Goal: Obtain resource: Download file/media

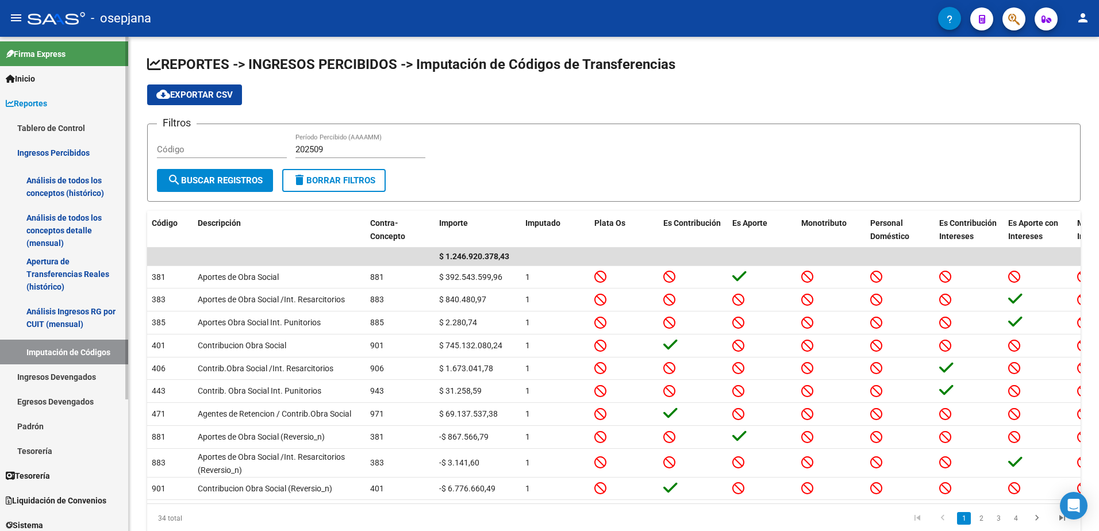
click at [30, 99] on span "Reportes" at bounding box center [26, 103] width 41 height 13
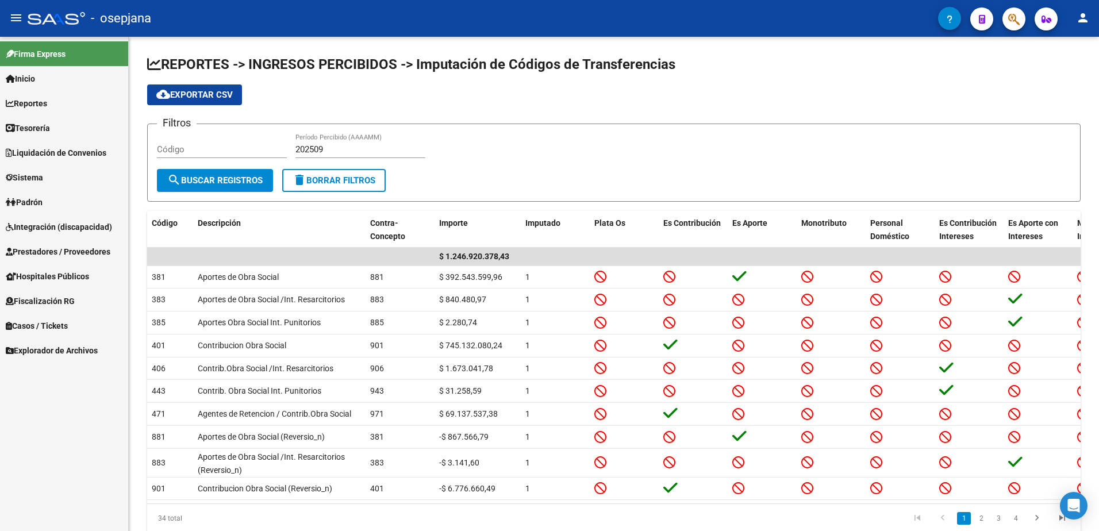
click at [60, 349] on span "Explorador de Archivos" at bounding box center [52, 350] width 92 height 13
click at [45, 374] on link "ARCA" at bounding box center [64, 375] width 128 height 25
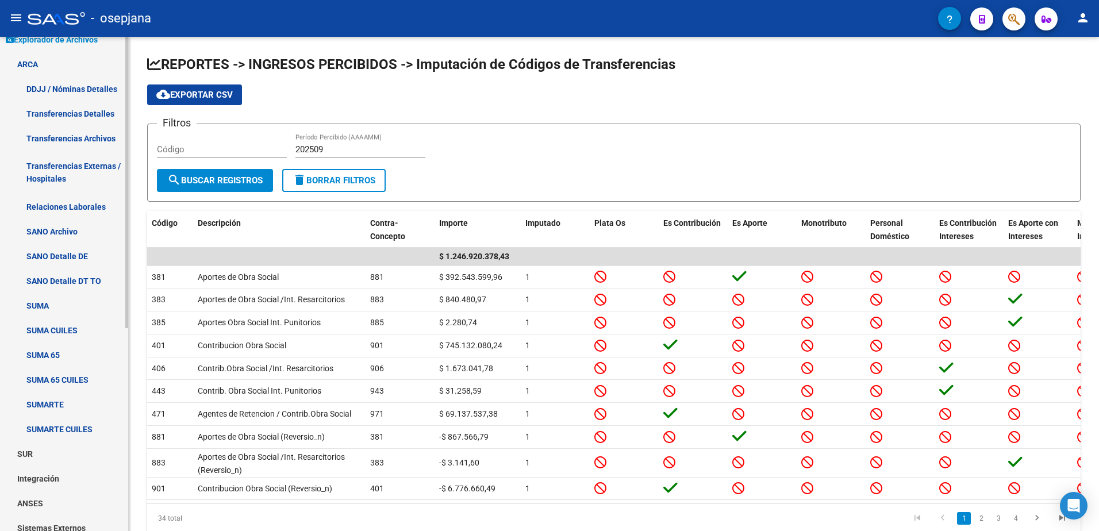
scroll to position [345, 0]
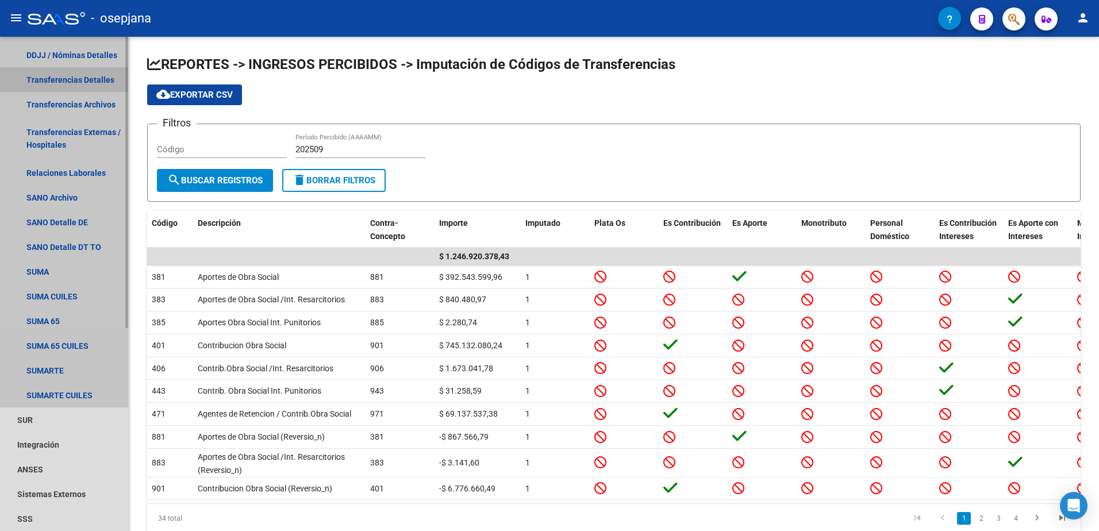
click at [75, 80] on link "Transferencias Detalles" at bounding box center [64, 79] width 128 height 25
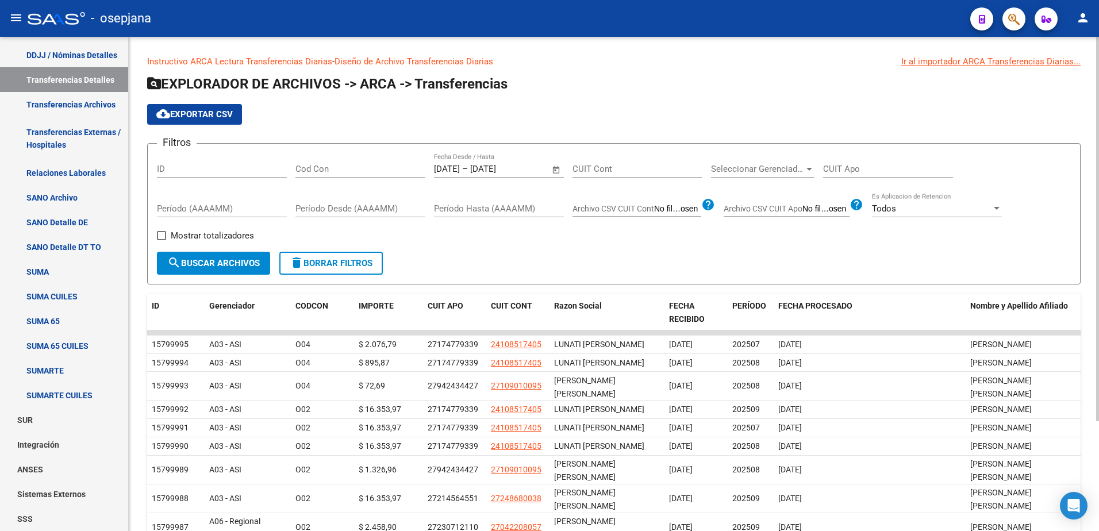
click at [330, 266] on span "delete Borrar Filtros" at bounding box center [331, 263] width 83 height 10
click at [461, 173] on input "text" at bounding box center [457, 169] width 47 height 10
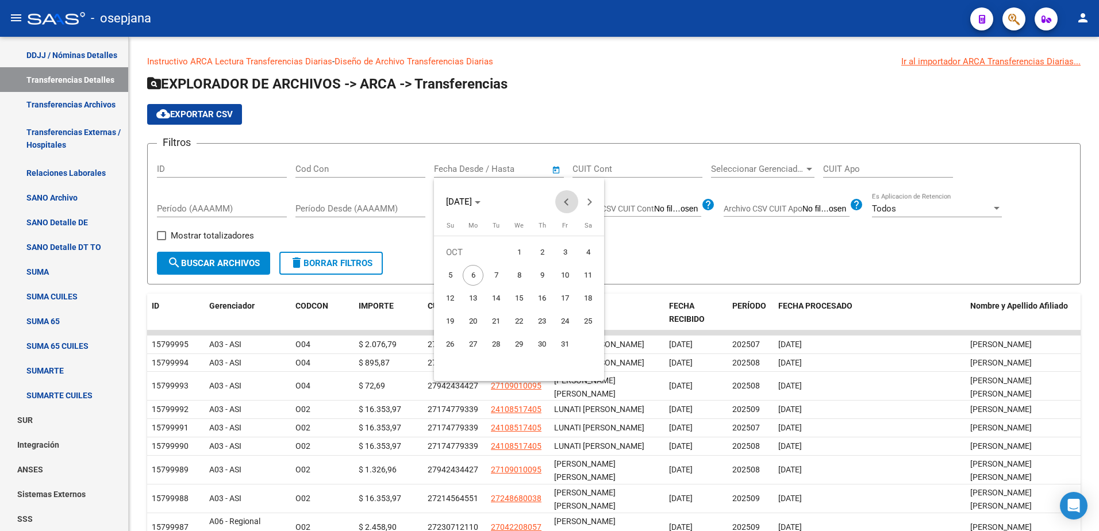
click at [572, 202] on span "Previous month" at bounding box center [566, 201] width 23 height 23
click at [564, 253] on span "1" at bounding box center [565, 252] width 21 height 21
type input "[DATE]"
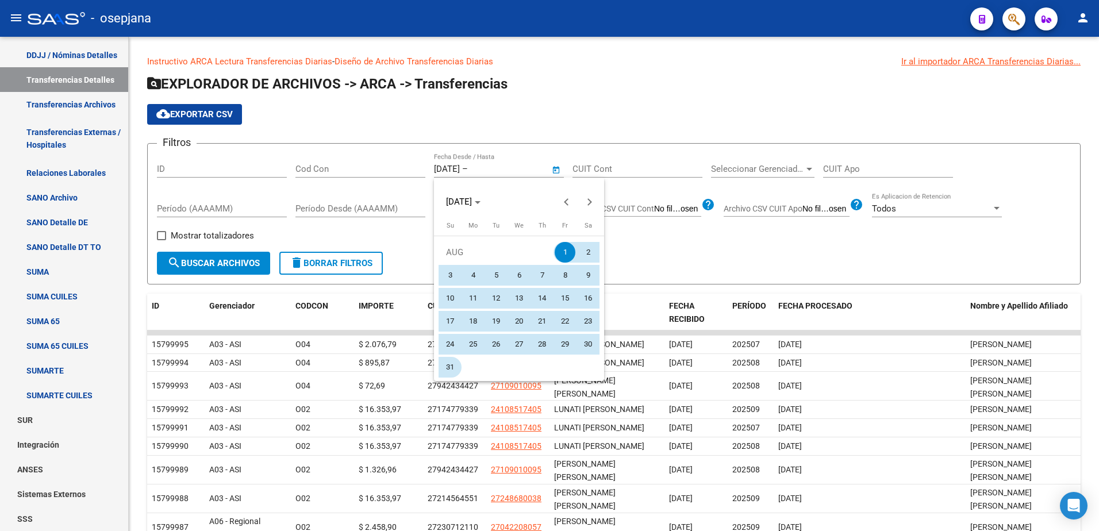
click at [452, 364] on span "31" at bounding box center [450, 367] width 21 height 21
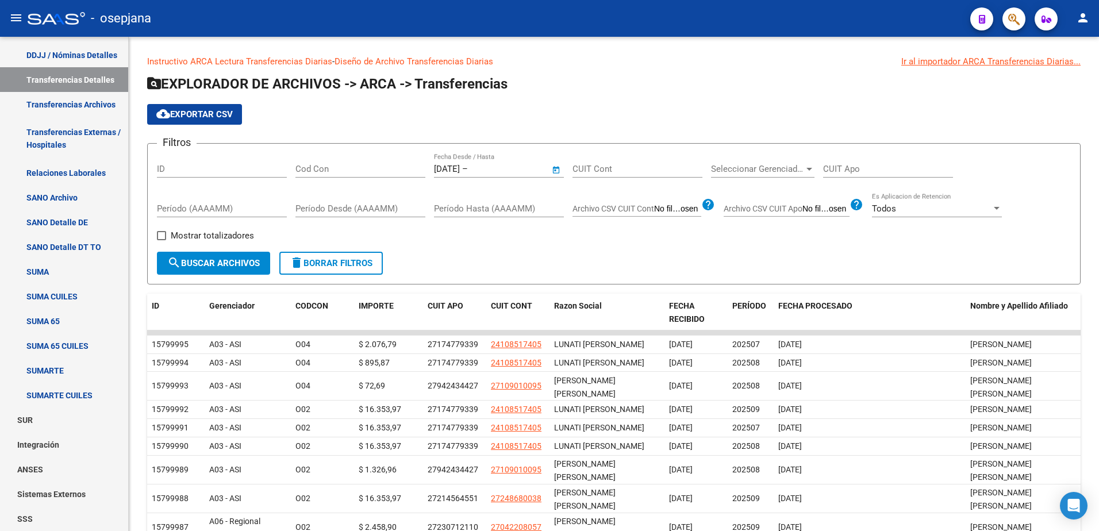
type input "[DATE]"
click at [236, 264] on span "search Buscar Archivos" at bounding box center [213, 263] width 93 height 10
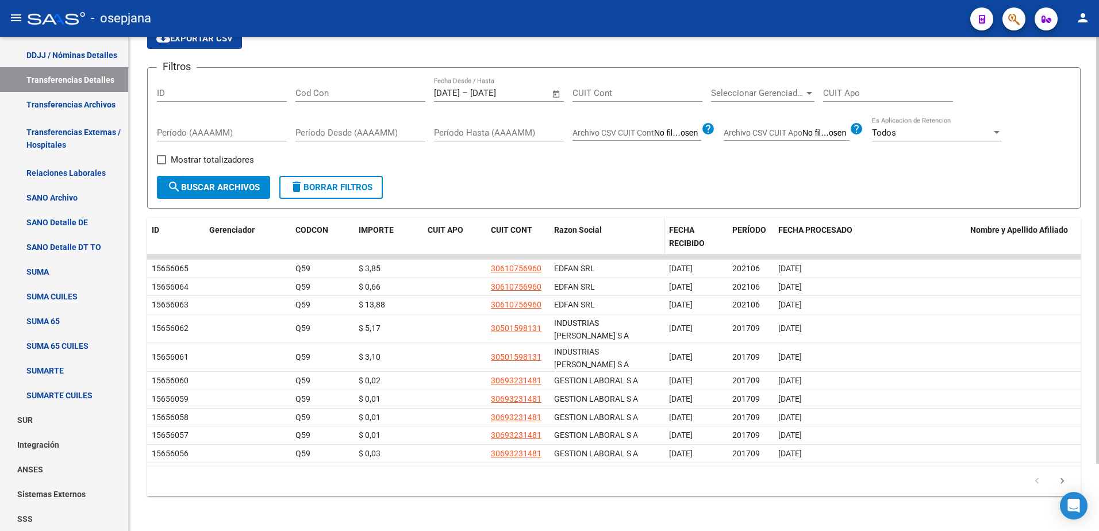
scroll to position [78, 0]
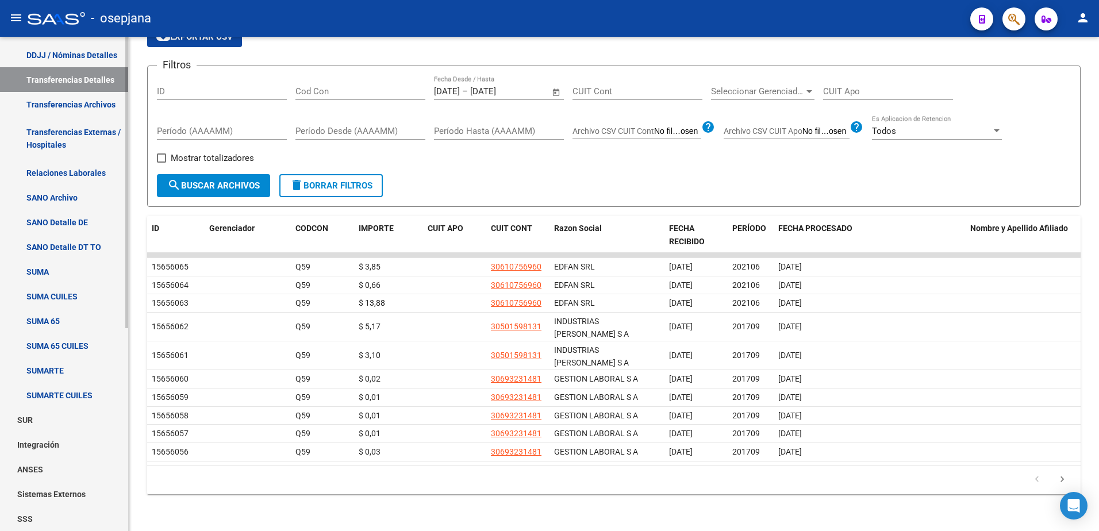
click at [79, 74] on link "Transferencias Detalles" at bounding box center [64, 79] width 128 height 25
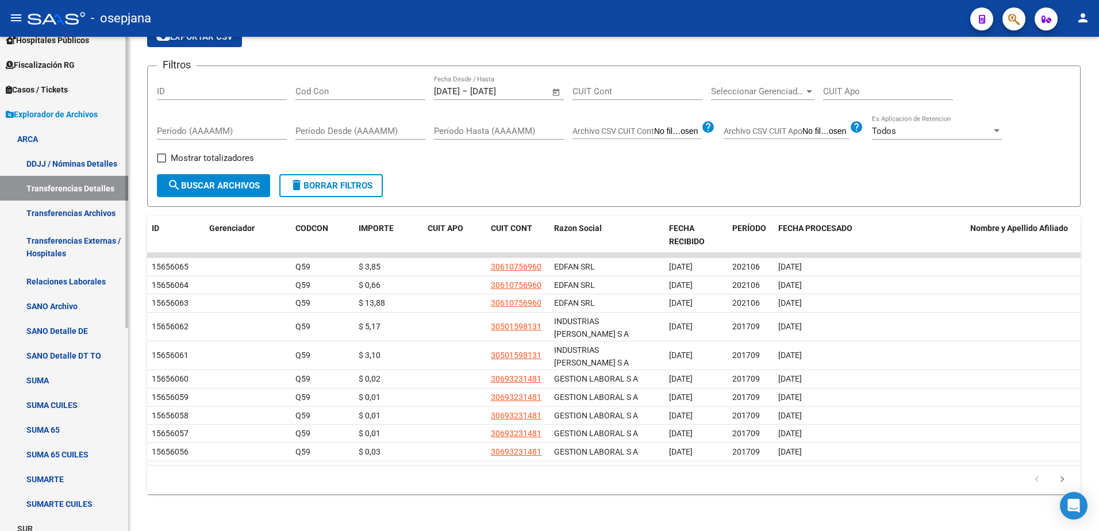
scroll to position [172, 0]
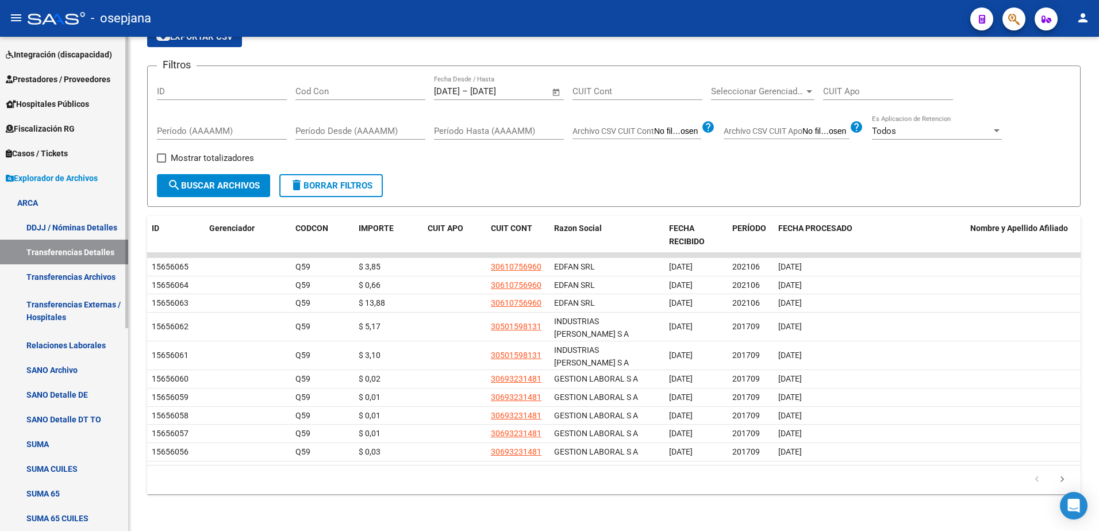
click at [52, 177] on span "Explorador de Archivos" at bounding box center [52, 178] width 92 height 13
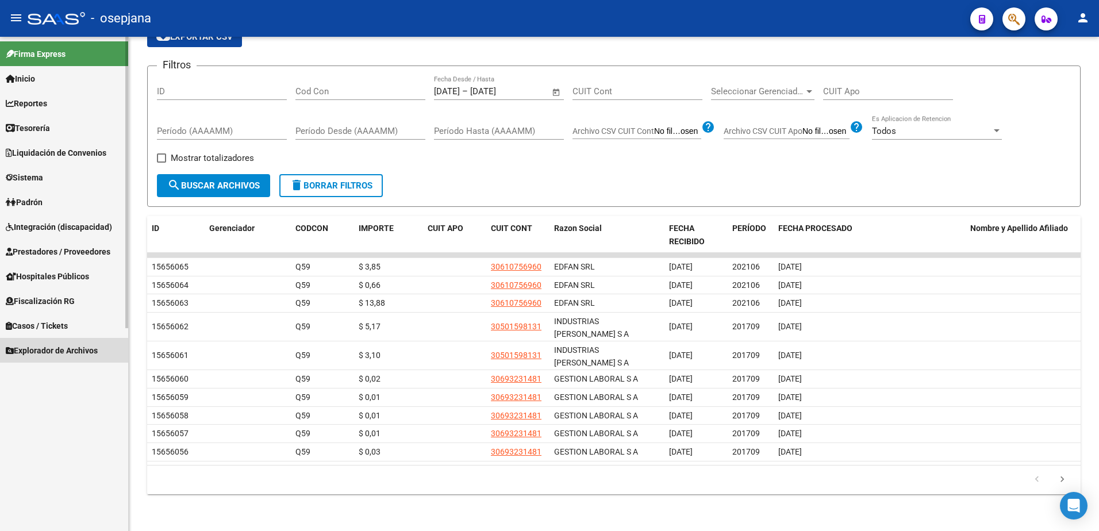
scroll to position [0, 0]
click at [82, 299] on link "Fiscalización RG" at bounding box center [64, 300] width 128 height 25
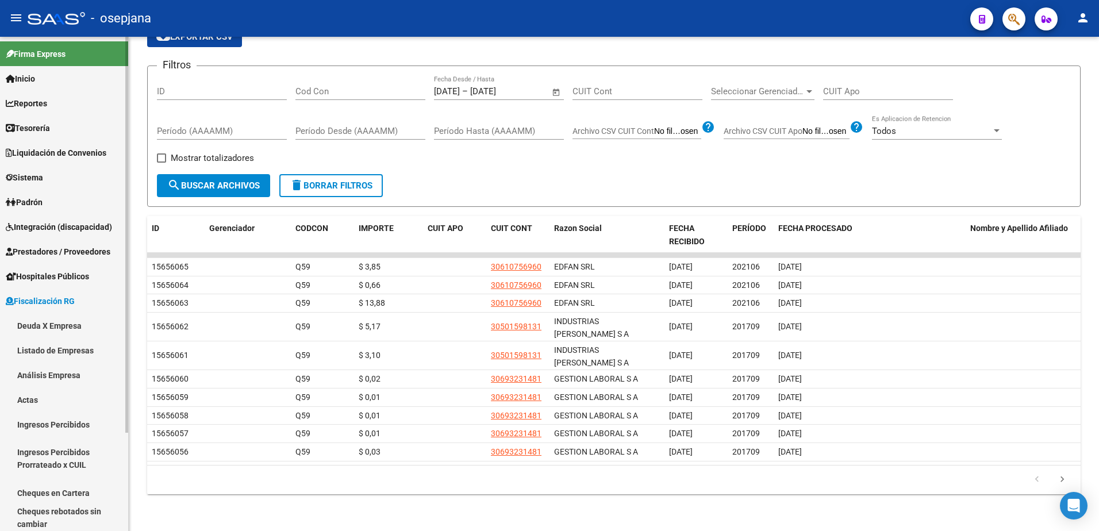
click at [50, 398] on link "Actas" at bounding box center [64, 399] width 128 height 25
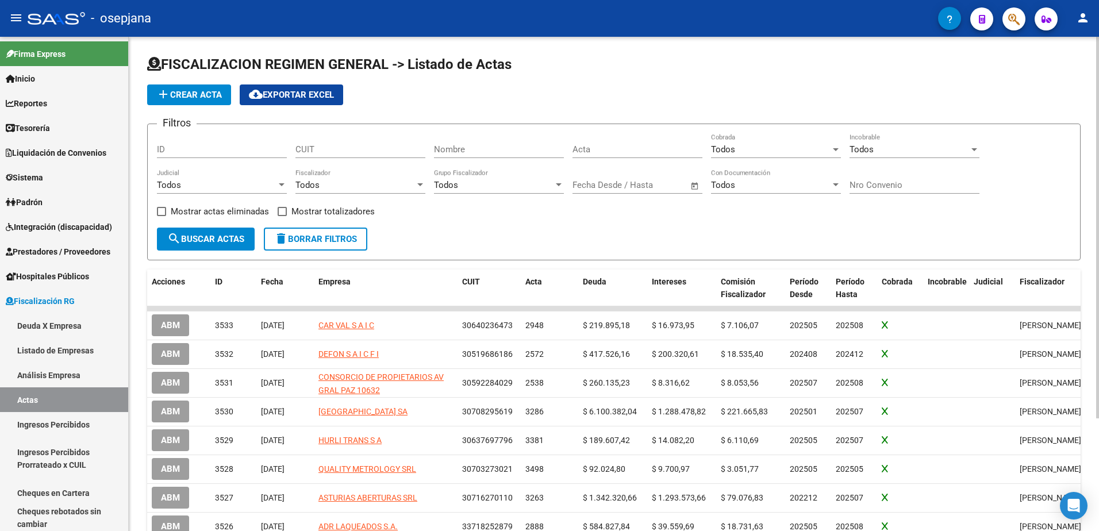
click at [694, 184] on span "Open calendar" at bounding box center [695, 186] width 28 height 28
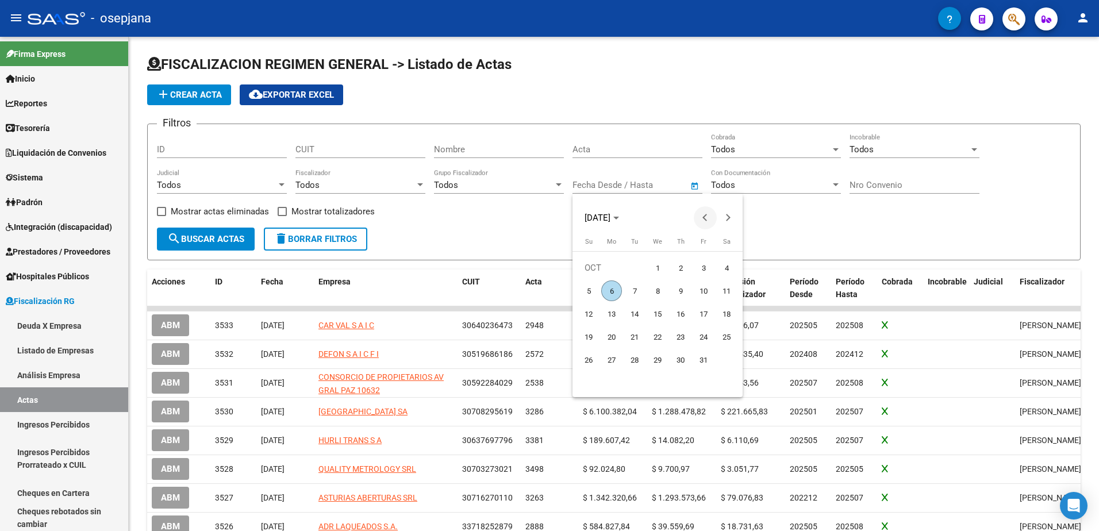
click at [702, 220] on span "Previous month" at bounding box center [705, 217] width 23 height 23
click at [704, 220] on span "Previous month" at bounding box center [705, 217] width 23 height 23
click at [702, 270] on span "1" at bounding box center [703, 267] width 21 height 21
type input "[DATE]"
drag, startPoint x: 702, startPoint y: 270, endPoint x: 701, endPoint y: 329, distance: 59.2
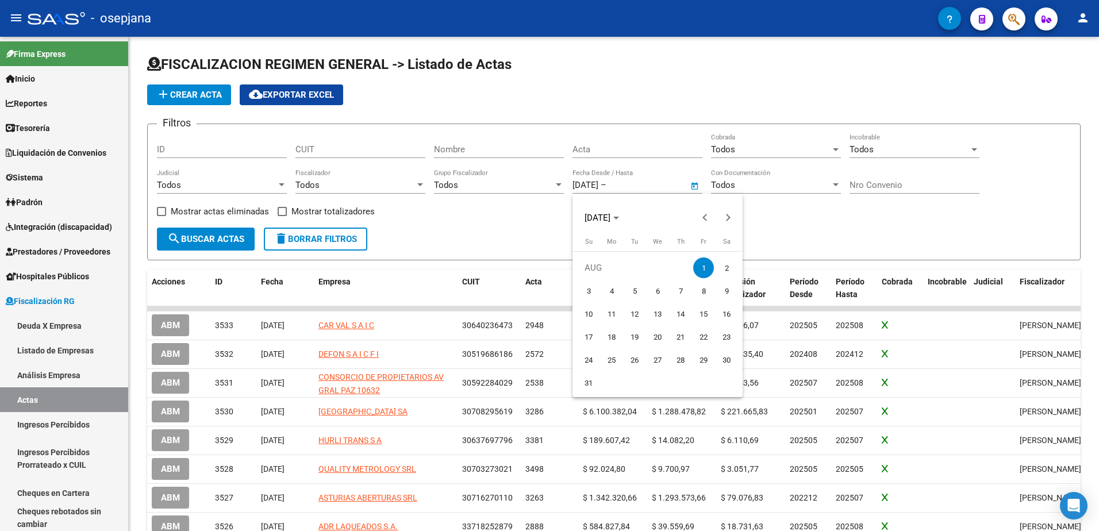
click at [703, 280] on tbody "[DATE] 2 3 4 5 6 7 8 9 10 11 12 13 14 15 16 17 18 19 20 21 22 23 24 25 26 27 28…" at bounding box center [657, 325] width 161 height 138
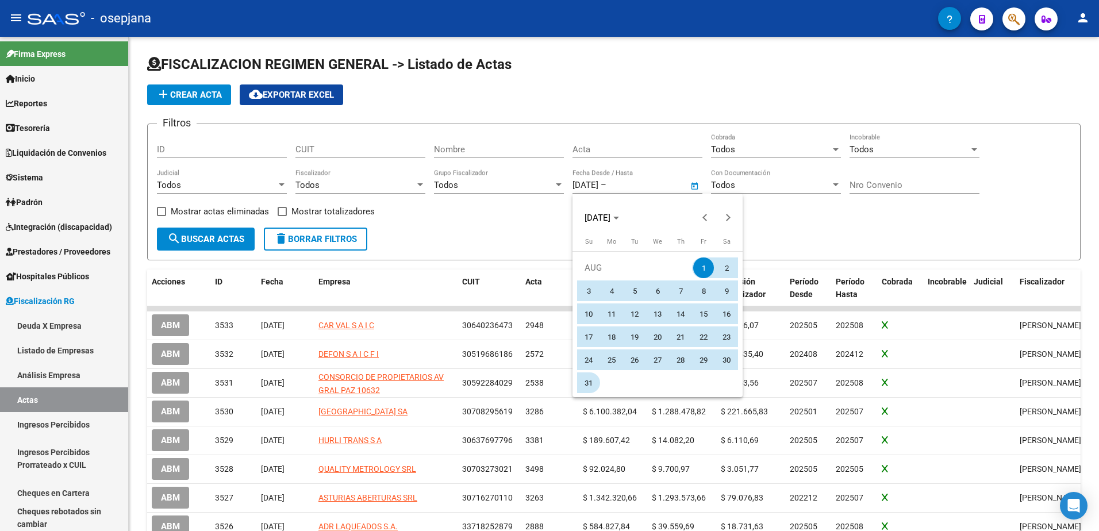
click at [584, 381] on span "31" at bounding box center [588, 382] width 21 height 21
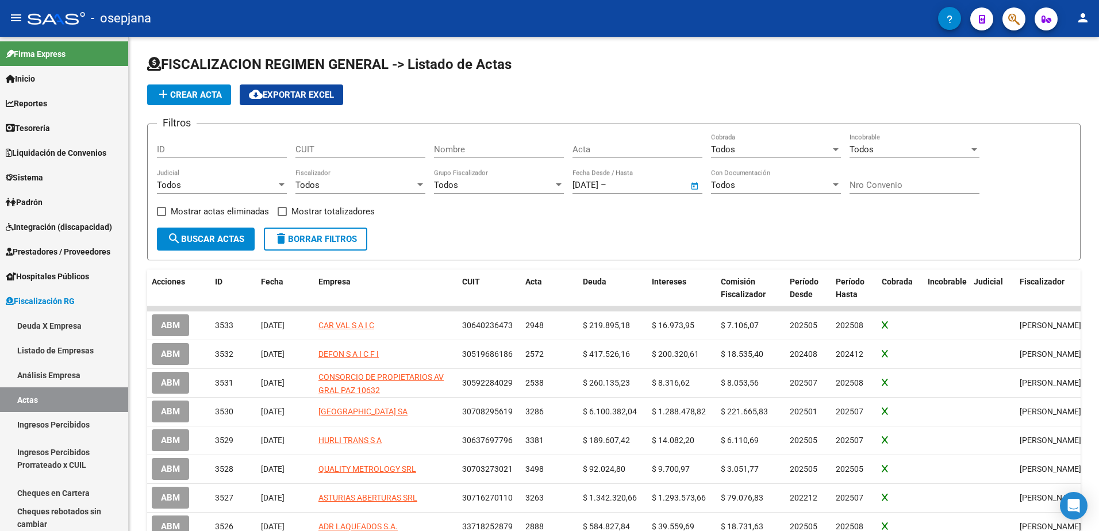
type input "[DATE]"
click at [225, 241] on span "search Buscar Actas" at bounding box center [205, 239] width 77 height 10
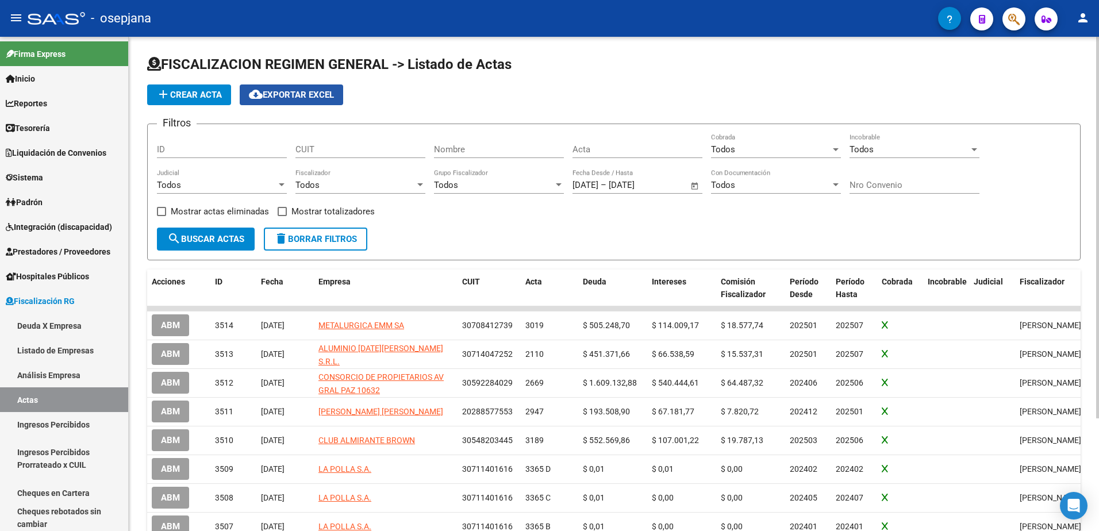
click at [293, 98] on span "cloud_download Exportar EXCEL" at bounding box center [291, 95] width 85 height 10
